Goal: Obtain resource: Obtain resource

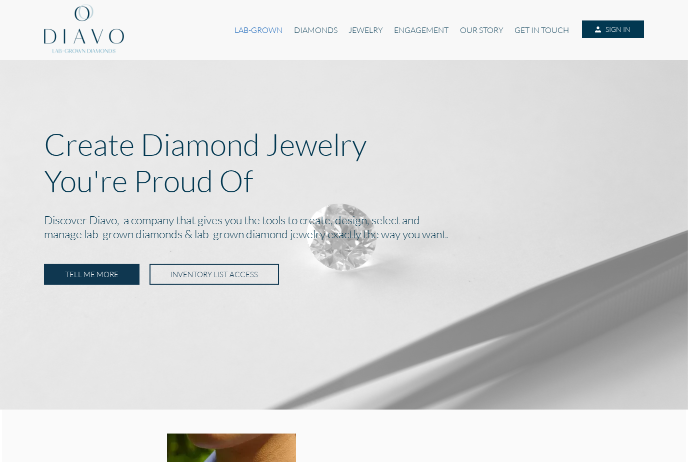
click at [264, 34] on link "LAB-GROWN" at bounding box center [258, 29] width 59 height 19
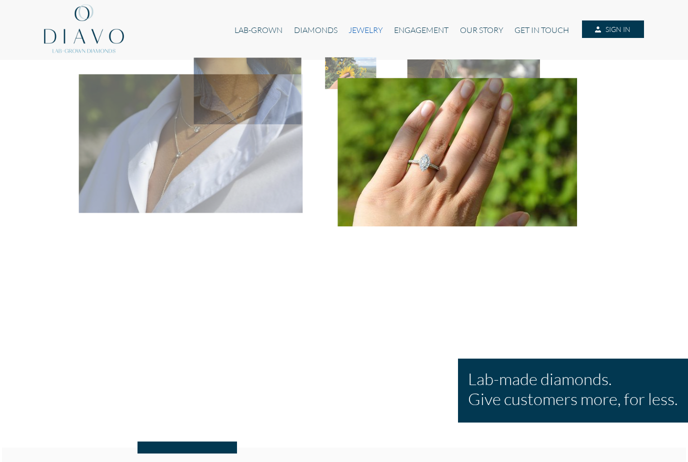
click at [366, 32] on link "JEWELRY" at bounding box center [365, 29] width 45 height 19
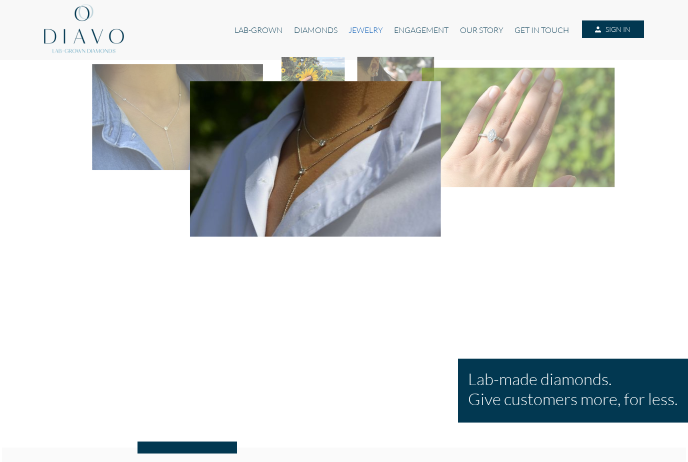
click at [366, 32] on link "JEWELRY" at bounding box center [365, 29] width 45 height 19
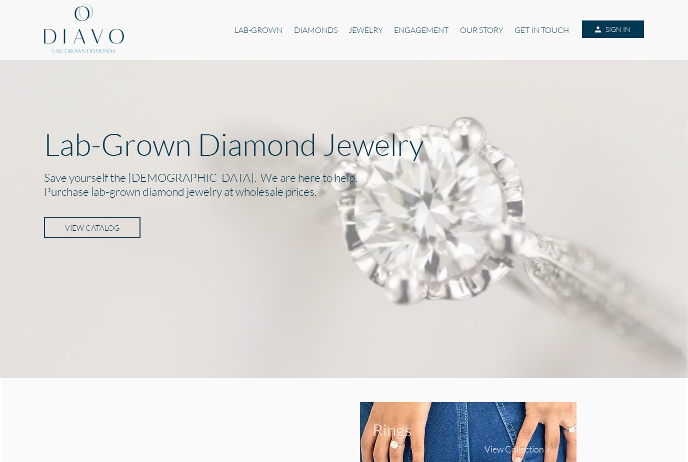
click at [116, 234] on link "VIEW CATALOG" at bounding box center [92, 227] width 96 height 21
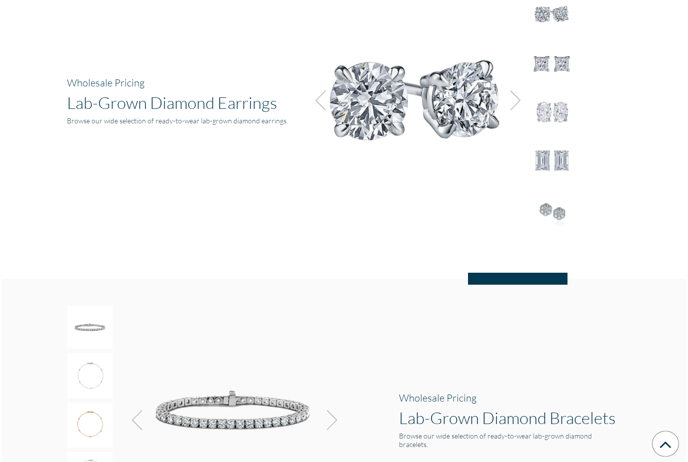
scroll to position [1226, 0]
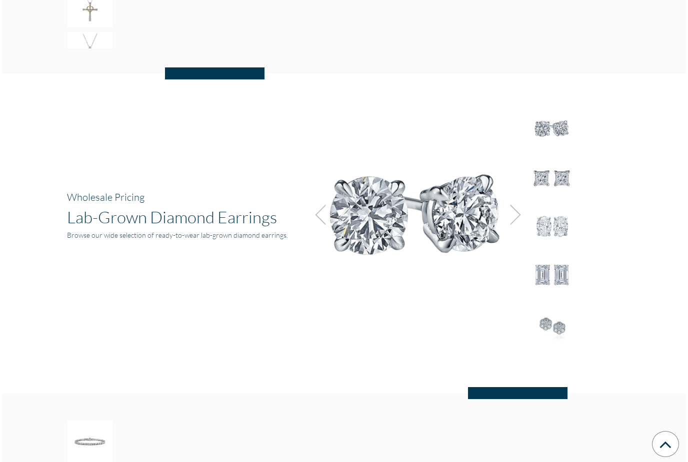
click at [449, 269] on img at bounding box center [416, 210] width 225 height 225
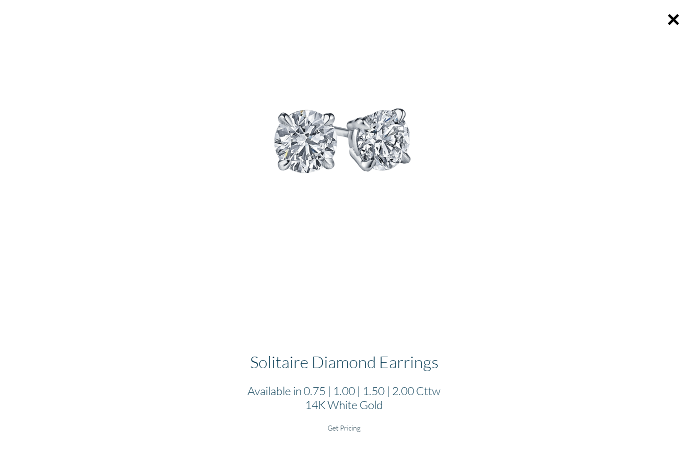
scroll to position [1444, 0]
click at [412, 412] on h2 "Available in 0.75 | 1.00 | 1.50 | 2.00 Cttw 14K White Gold" at bounding box center [344, 398] width 672 height 28
click at [344, 432] on h6 "Get Pricing" at bounding box center [344, 428] width 672 height 8
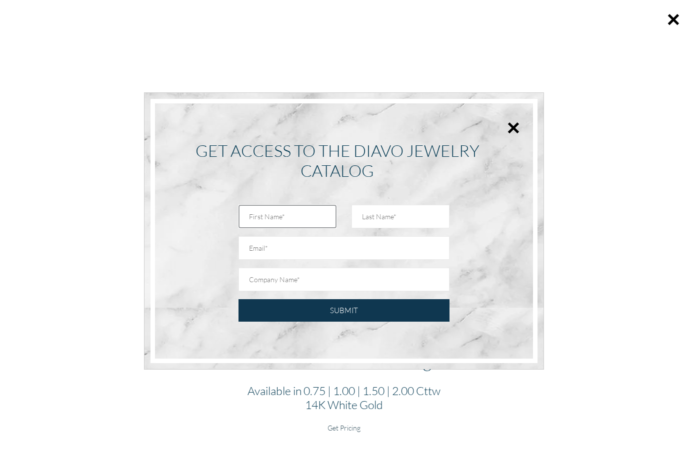
drag, startPoint x: 282, startPoint y: 239, endPoint x: 282, endPoint y: 233, distance: 6.0
click at [282, 228] on input "text" at bounding box center [287, 216] width 98 height 23
type input "Kim"
type input "Wilkinson"
type input "kimwilkinson001@gmail.com"
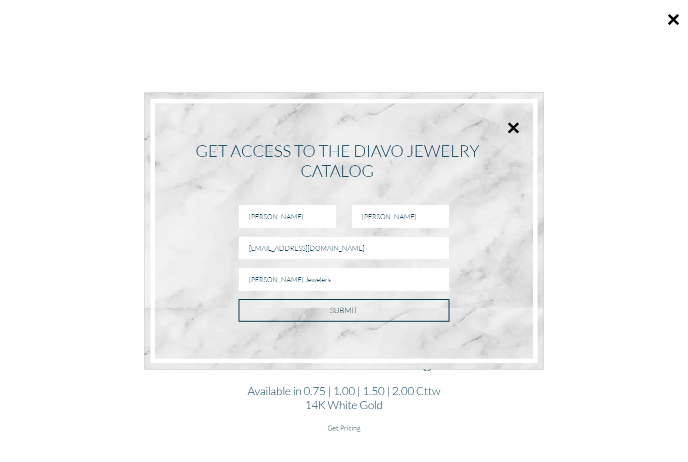
click at [340, 322] on input "SUBMIT" at bounding box center [343, 310] width 211 height 22
click at [378, 322] on input "SUBMIT" at bounding box center [343, 310] width 211 height 22
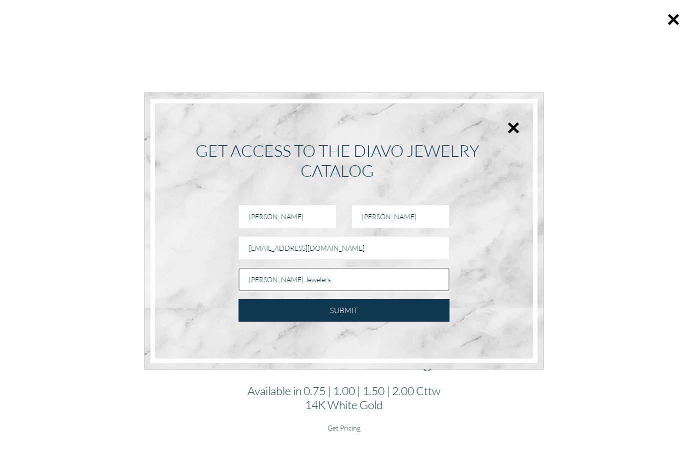
click at [266, 291] on input "T.K Dodrill Jewelers" at bounding box center [343, 279] width 211 height 23
click at [292, 291] on input "T.K@Dodrill Jewelers" at bounding box center [343, 279] width 211 height 23
click at [317, 291] on input "T.K@DodrillJewelers" at bounding box center [343, 279] width 211 height 23
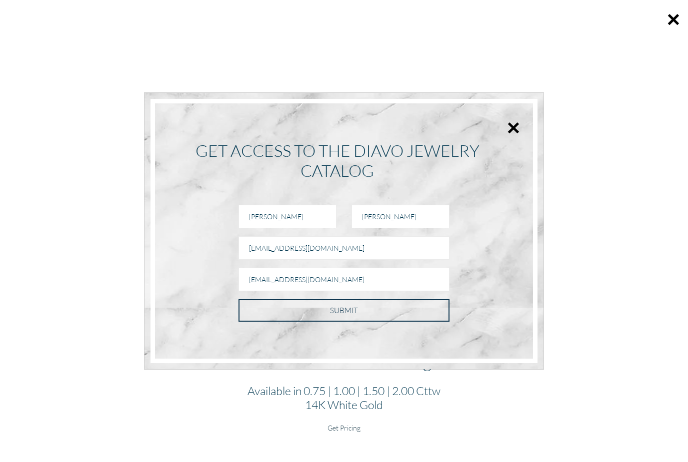
click at [331, 322] on input "SUBMIT" at bounding box center [343, 310] width 211 height 22
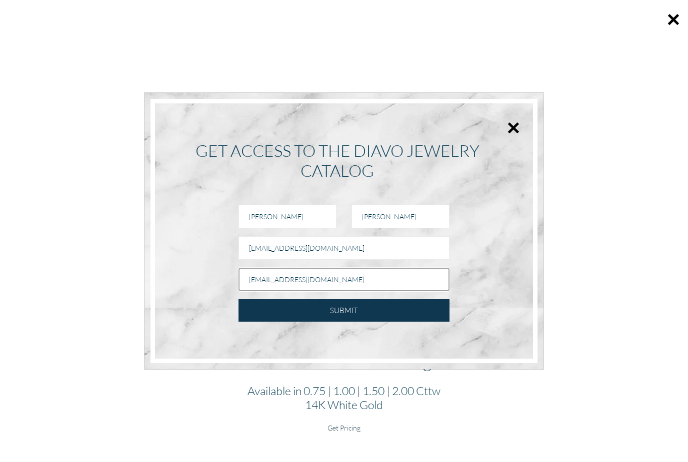
click at [264, 291] on input "T.K@DodrillJewelers.com" at bounding box center [343, 279] width 211 height 23
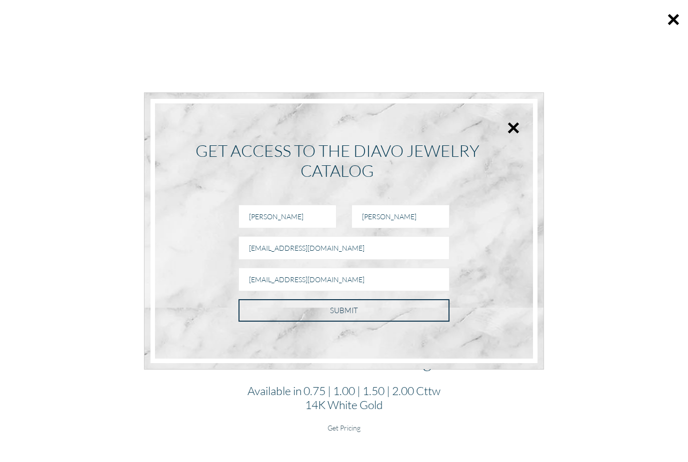
click at [346, 322] on input "SUBMIT" at bounding box center [343, 310] width 211 height 22
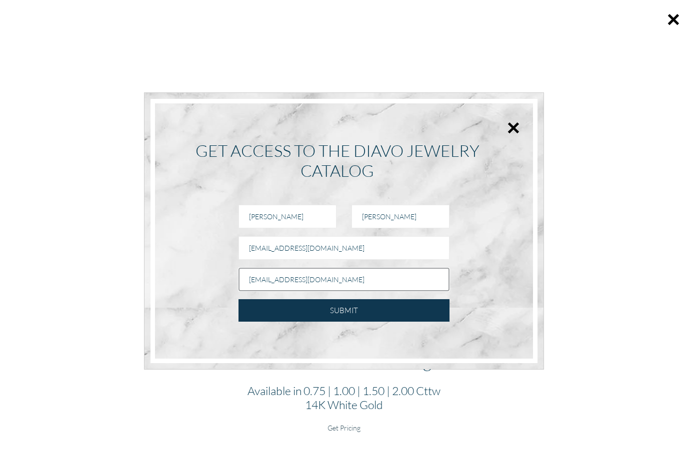
drag, startPoint x: 335, startPoint y: 296, endPoint x: 191, endPoint y: 298, distance: 143.9
click at [191, 298] on div "Kim Wilkinson TK@DodrillJewelers.com SUBMIT" at bounding box center [343, 262] width 367 height 117
type input "T"
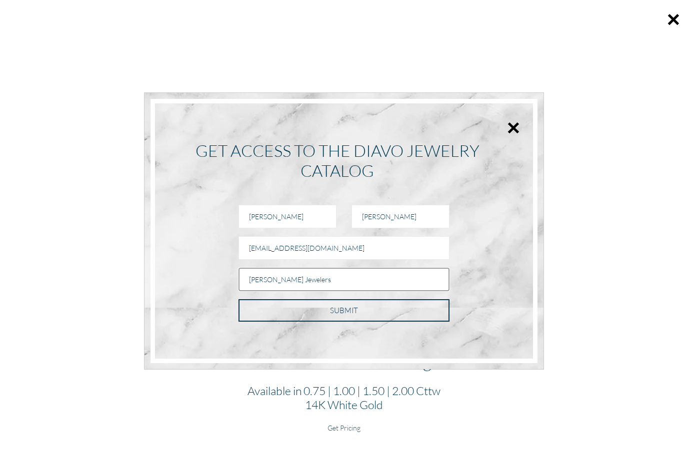
type input "T.K Dodrill Jewelers"
click at [325, 322] on input "SUBMIT" at bounding box center [343, 310] width 211 height 22
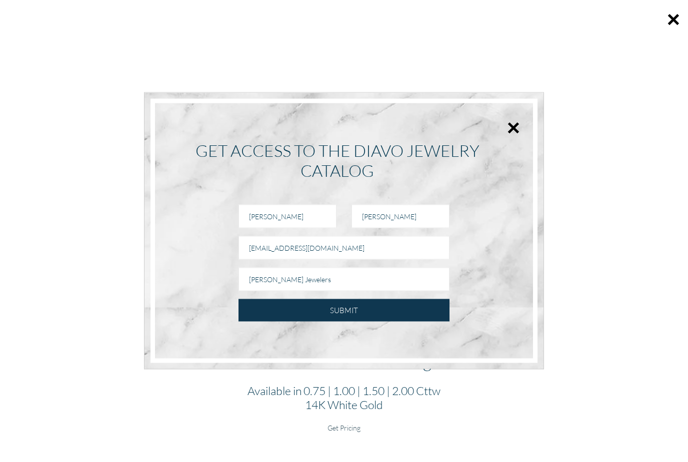
scroll to position [1600, 0]
click at [508, 139] on button "×" at bounding box center [513, 127] width 13 height 22
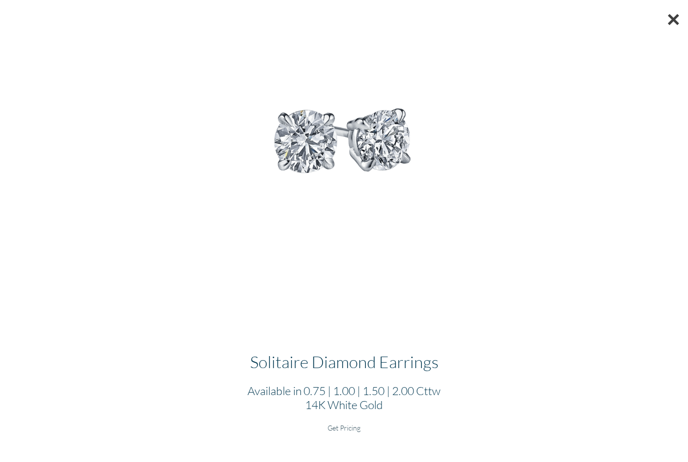
click at [673, 15] on button "×" at bounding box center [673, 19] width 29 height 38
